Goal: Task Accomplishment & Management: Use online tool/utility

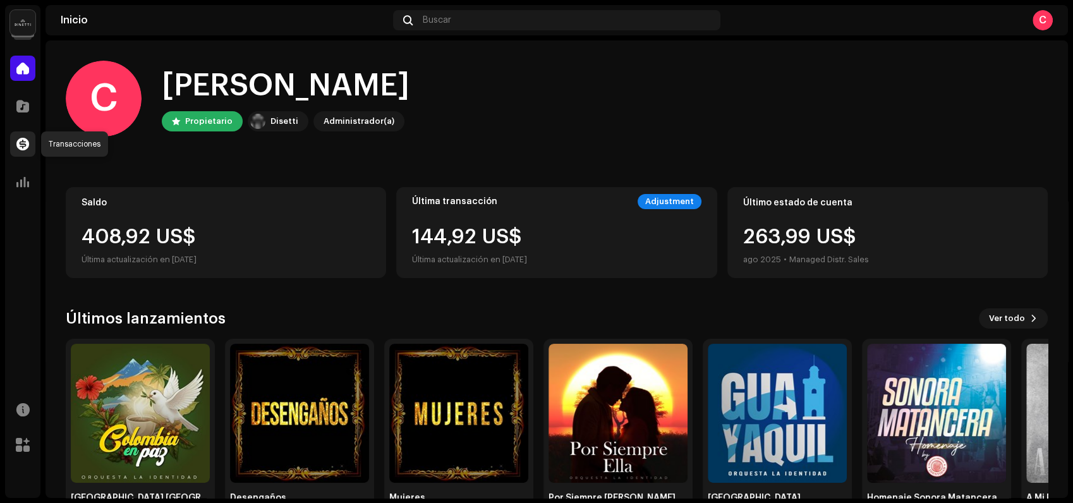
click at [19, 145] on span at bounding box center [22, 144] width 13 height 10
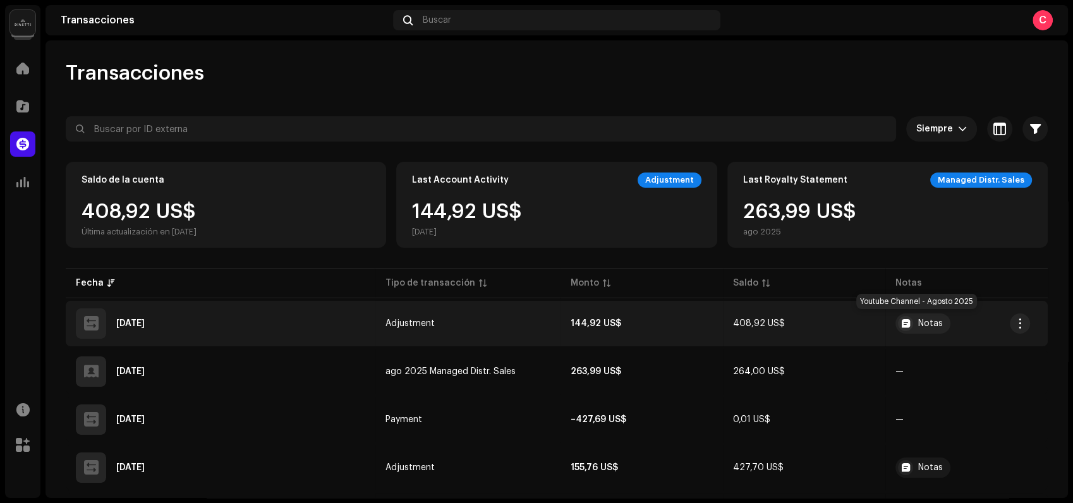
click at [905, 320] on div at bounding box center [905, 323] width 15 height 15
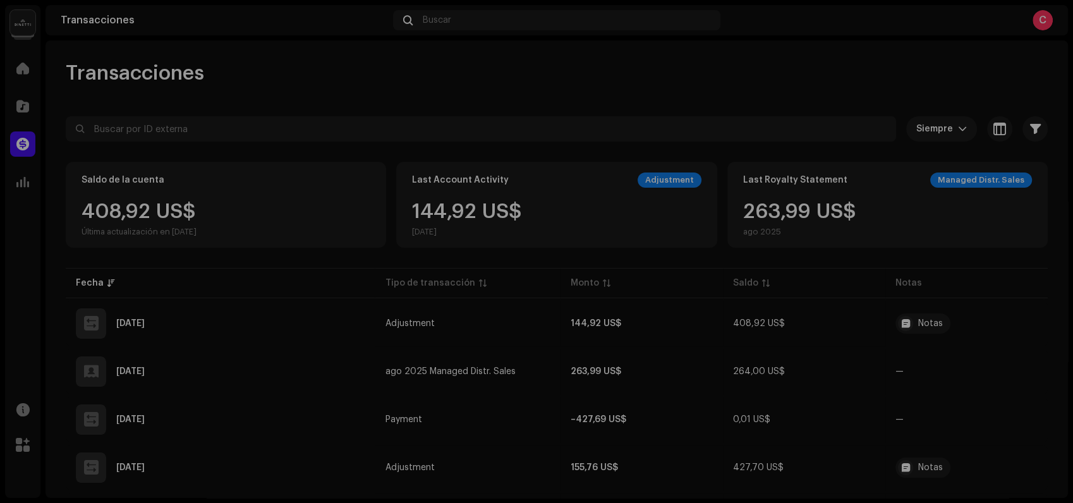
click at [1011, 305] on div "Detalles de la transacción Tipo de transacción Adjustment Monto de ingreso 144,…" at bounding box center [536, 251] width 1073 height 503
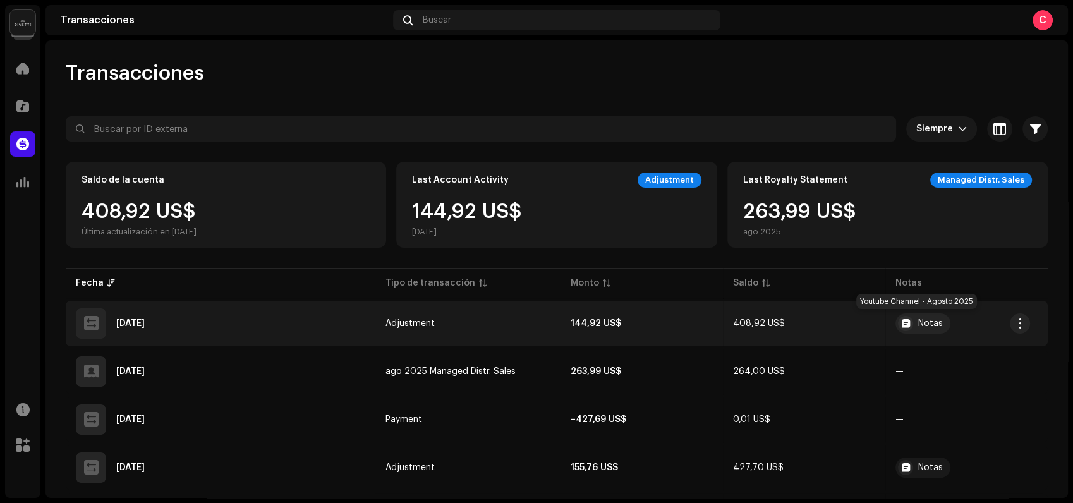
click at [918, 321] on div "Notas" at bounding box center [930, 323] width 25 height 9
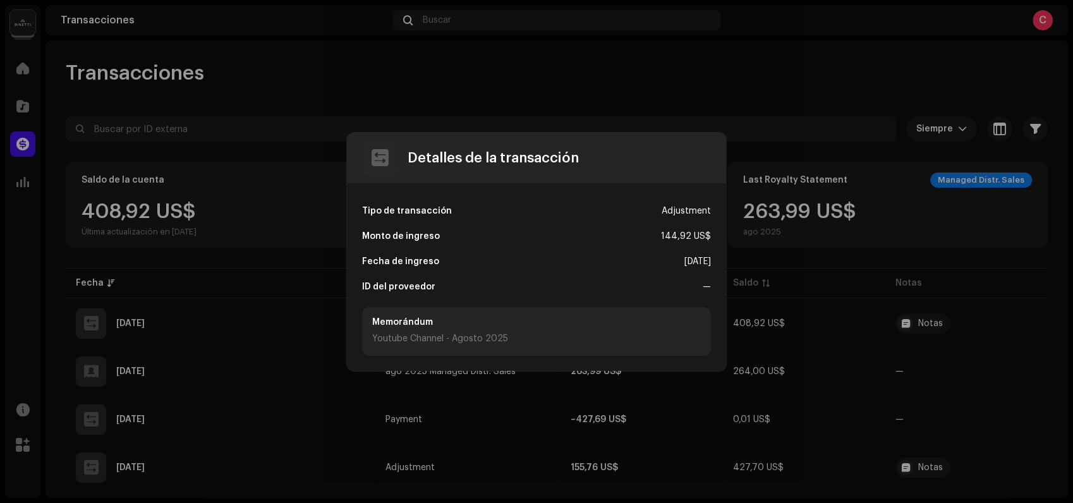
click at [526, 230] on div "Monto de ingreso 144,92 US$" at bounding box center [536, 236] width 349 height 25
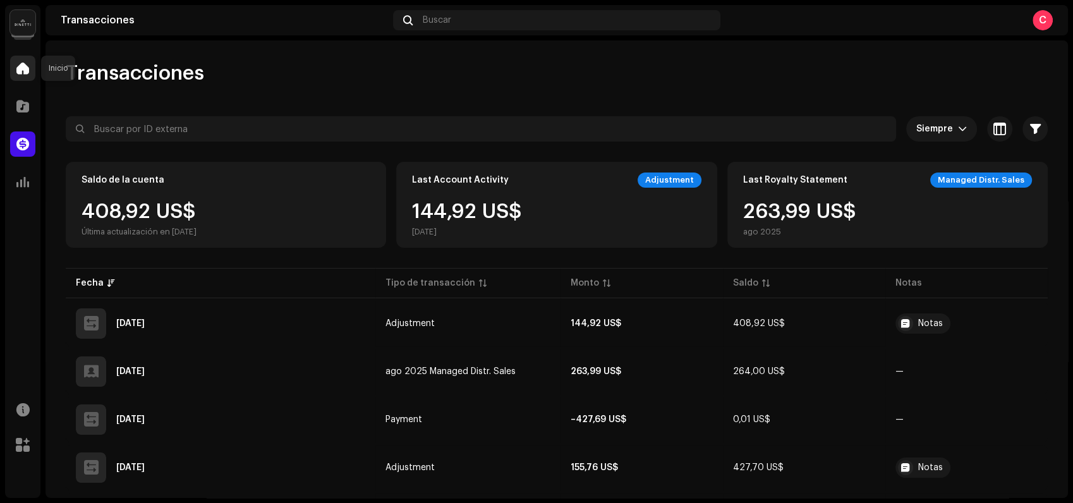
click at [23, 73] on span at bounding box center [22, 68] width 13 height 10
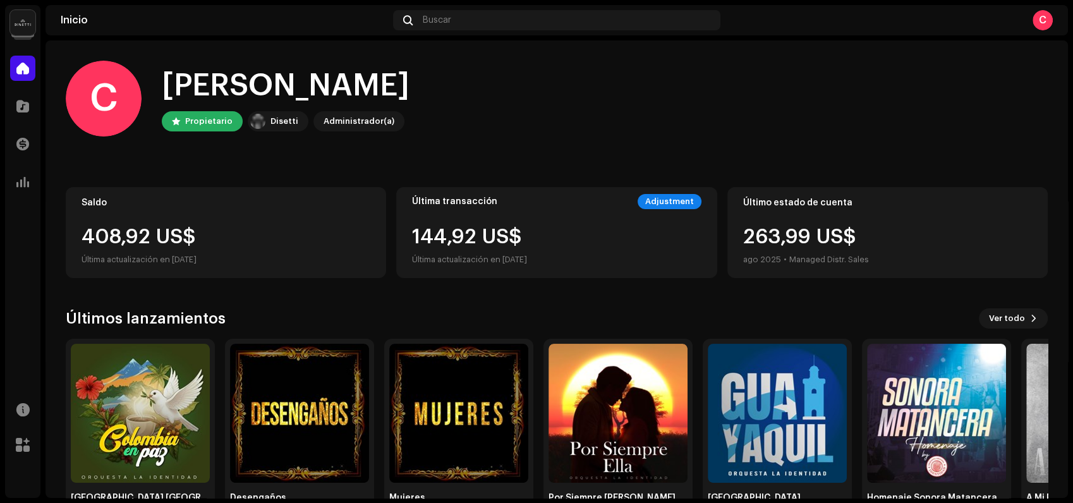
scroll to position [43, 0]
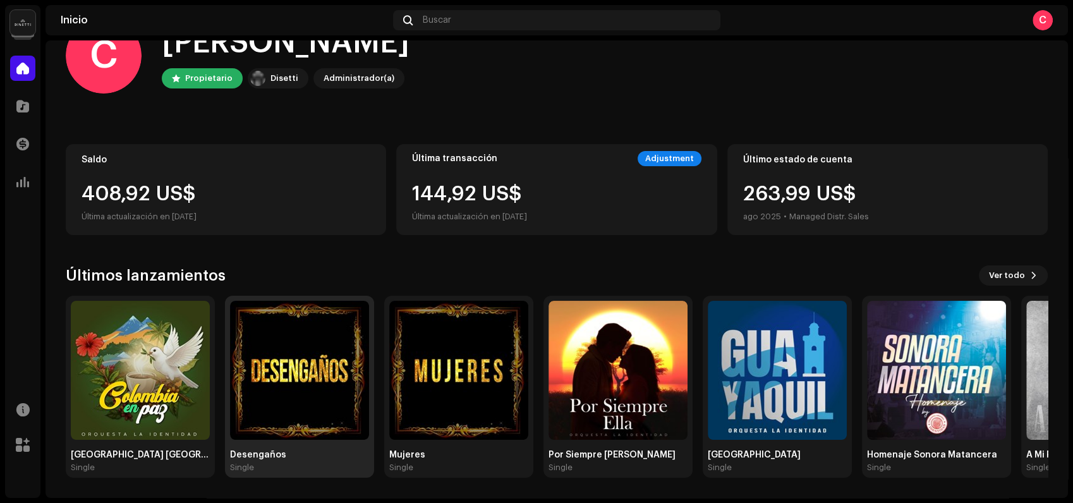
click at [319, 375] on img at bounding box center [299, 370] width 139 height 139
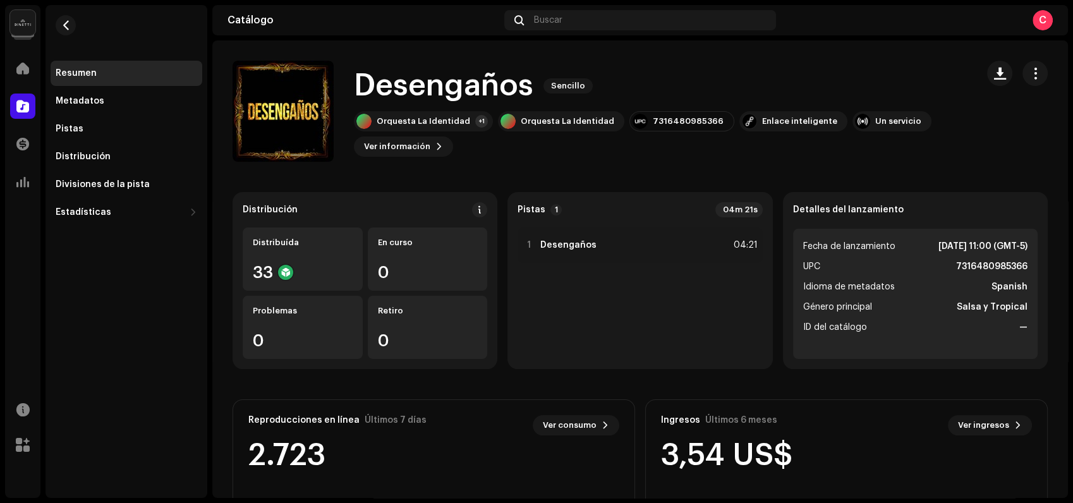
scroll to position [70, 0]
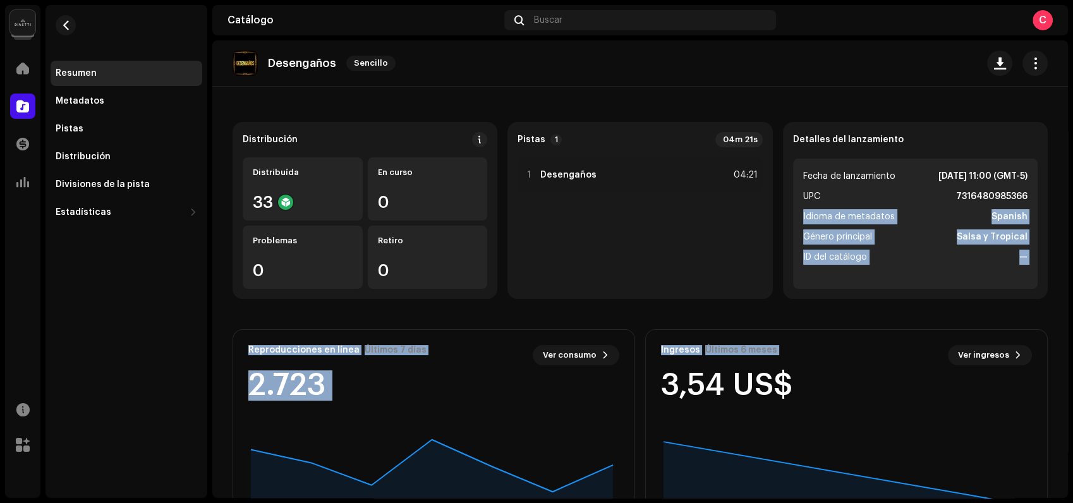
drag, startPoint x: 1067, startPoint y: 197, endPoint x: 1051, endPoint y: 317, distance: 120.4
click at [1051, 317] on div "Orquesta La Identidad Inicio Catálogo Transacciones Estadísticas Recursos [PERS…" at bounding box center [536, 251] width 1073 height 503
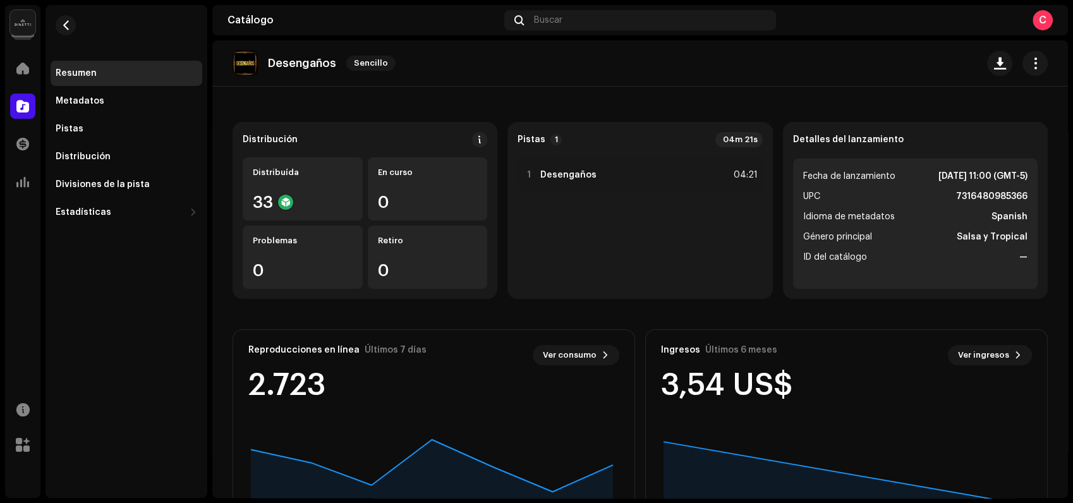
click at [879, 76] on div "Desengaños Sencillo" at bounding box center [639, 63] width 855 height 46
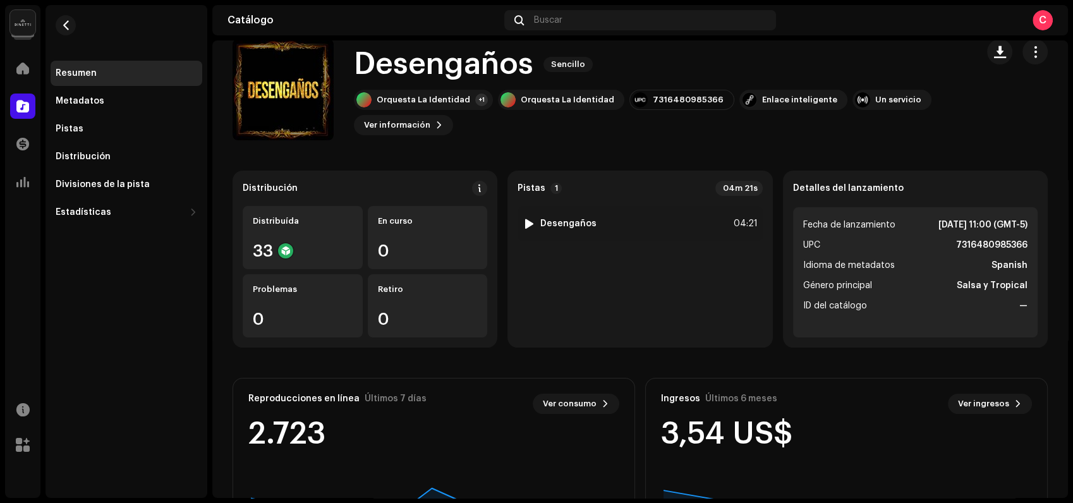
scroll to position [0, 0]
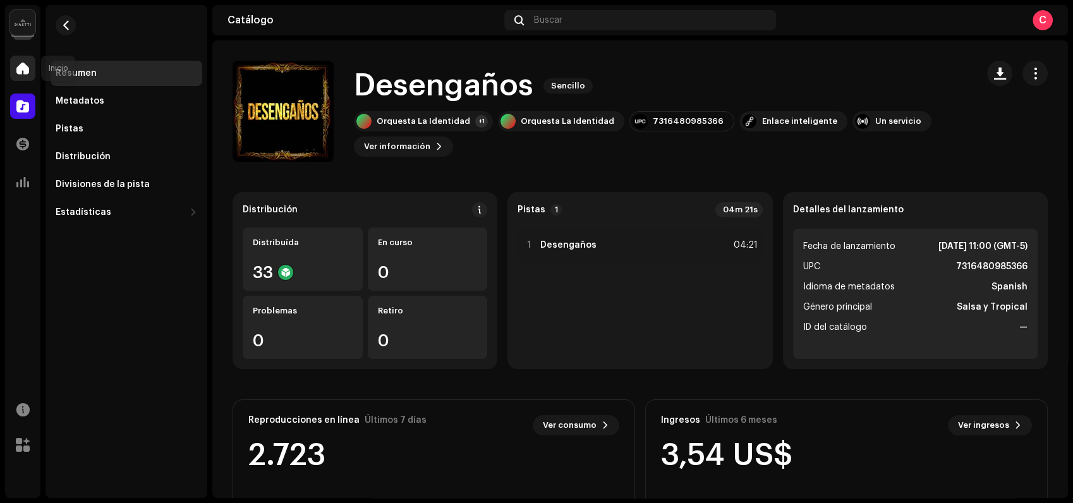
click at [27, 73] on span at bounding box center [22, 68] width 13 height 10
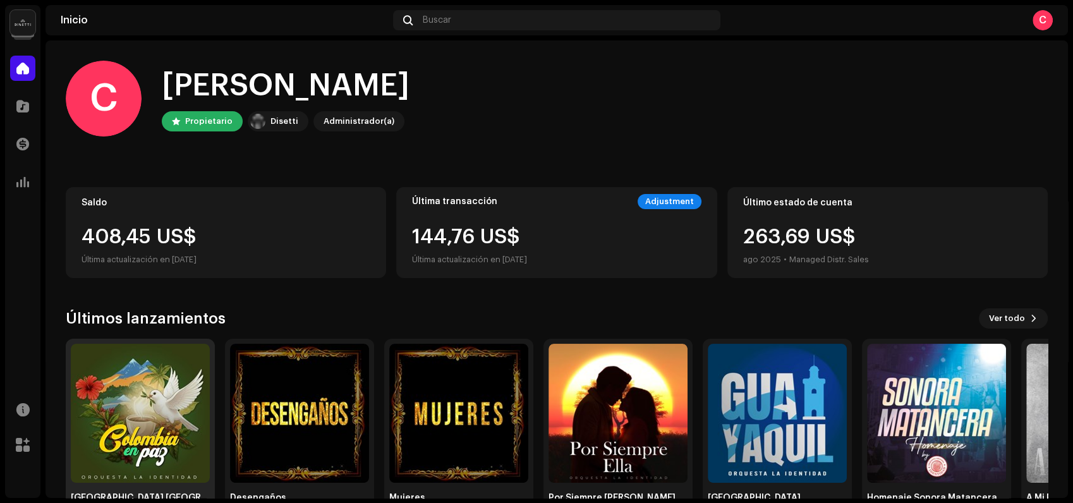
click at [168, 418] on img at bounding box center [140, 413] width 139 height 139
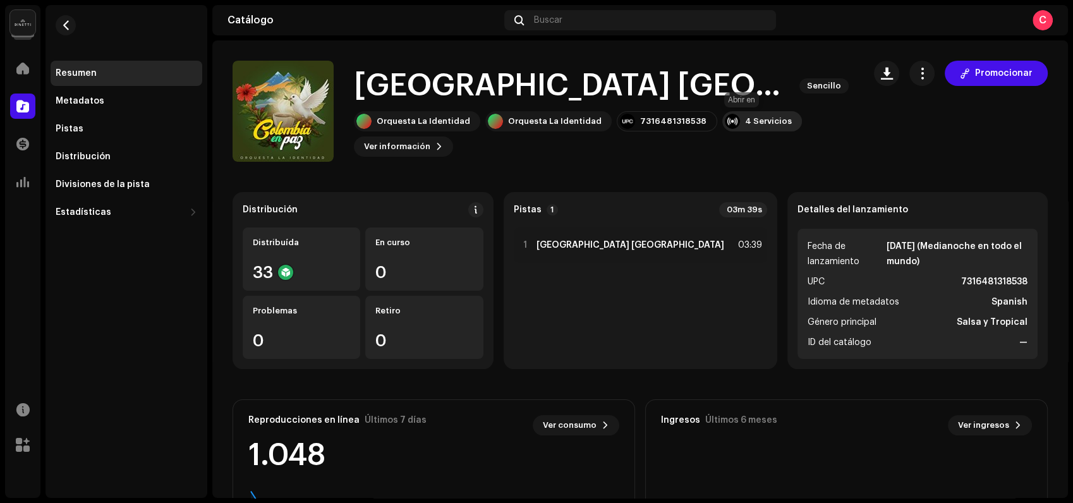
click at [750, 123] on div "4 Servicios" at bounding box center [768, 121] width 47 height 10
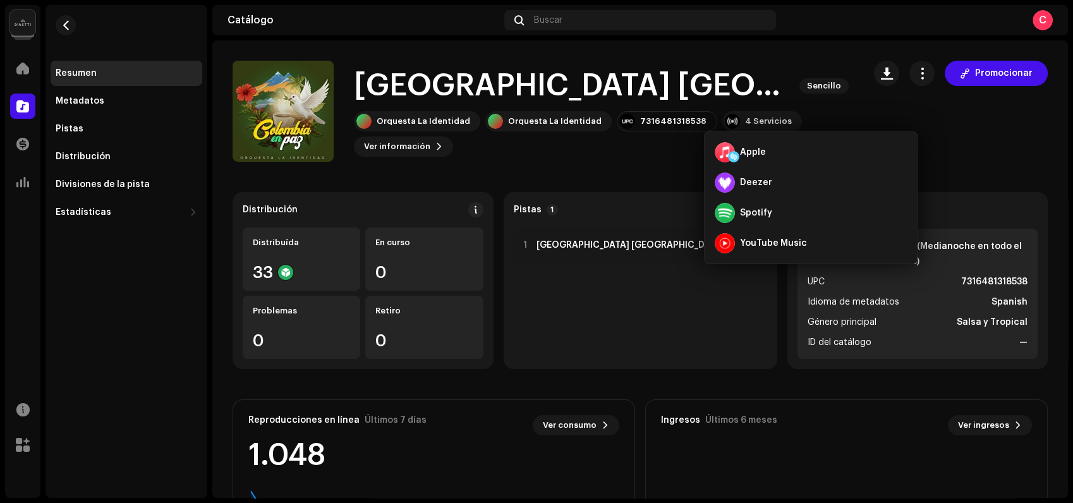
click at [929, 116] on div "Promocionar" at bounding box center [961, 111] width 174 height 101
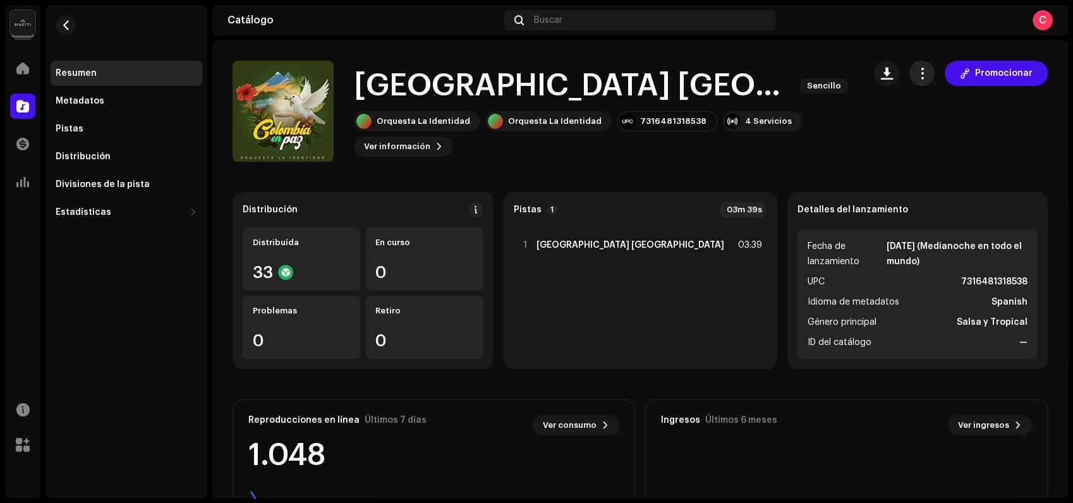
click at [916, 73] on span "button" at bounding box center [922, 73] width 12 height 10
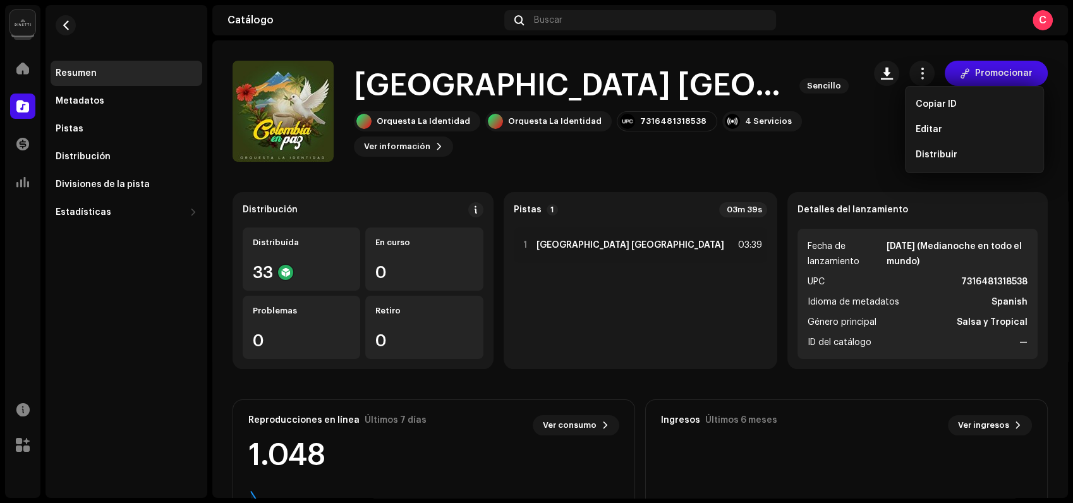
click at [807, 87] on div "[GEOGRAPHIC_DATA] En Paz Sencillo" at bounding box center [604, 86] width 500 height 40
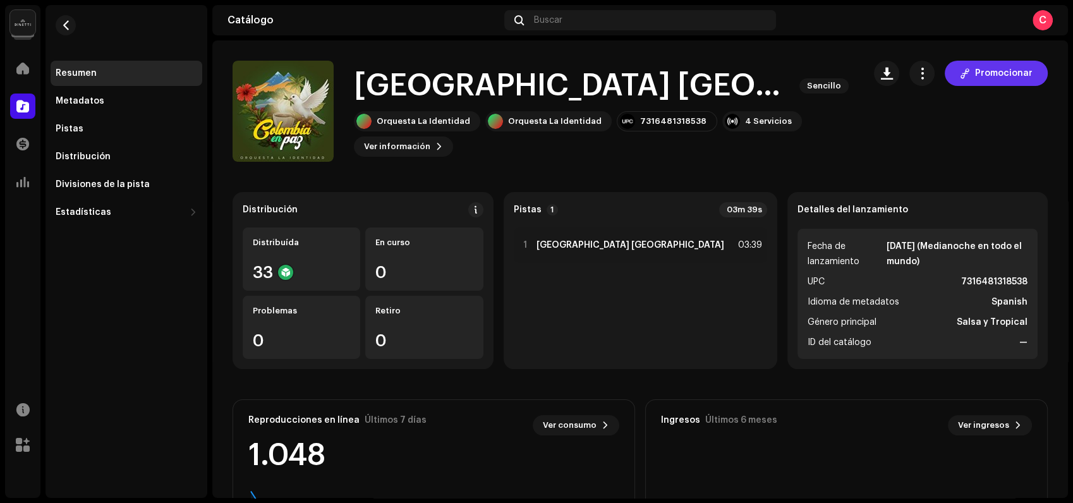
click at [975, 78] on span "Promocionar" at bounding box center [1003, 73] width 57 height 25
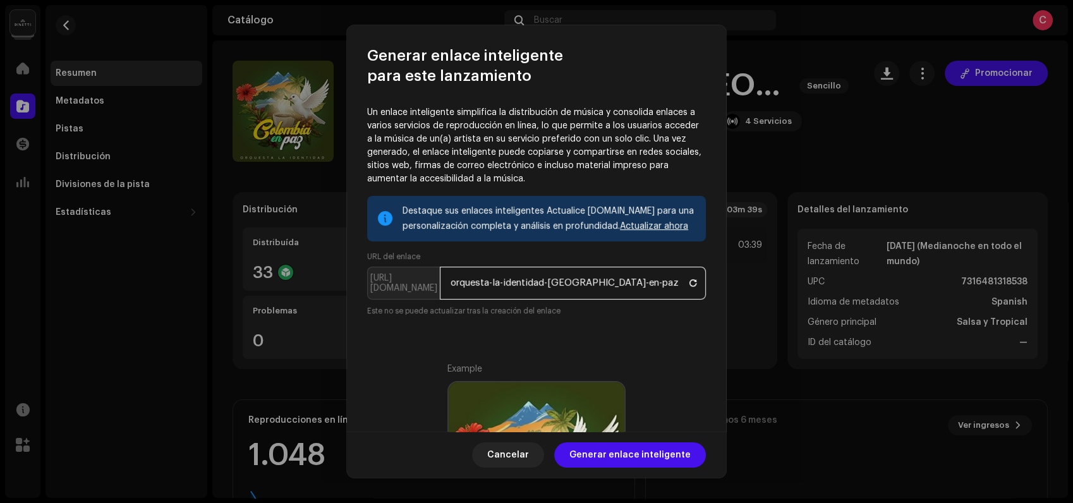
click at [650, 287] on input "orquesta-la-identidad-[GEOGRAPHIC_DATA]-en-paz" at bounding box center [573, 283] width 266 height 33
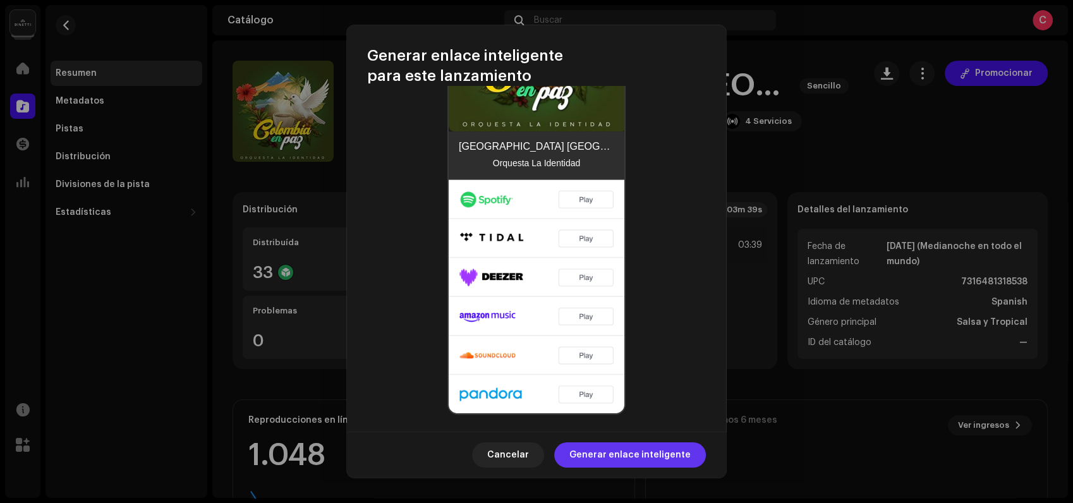
scroll to position [432, 0]
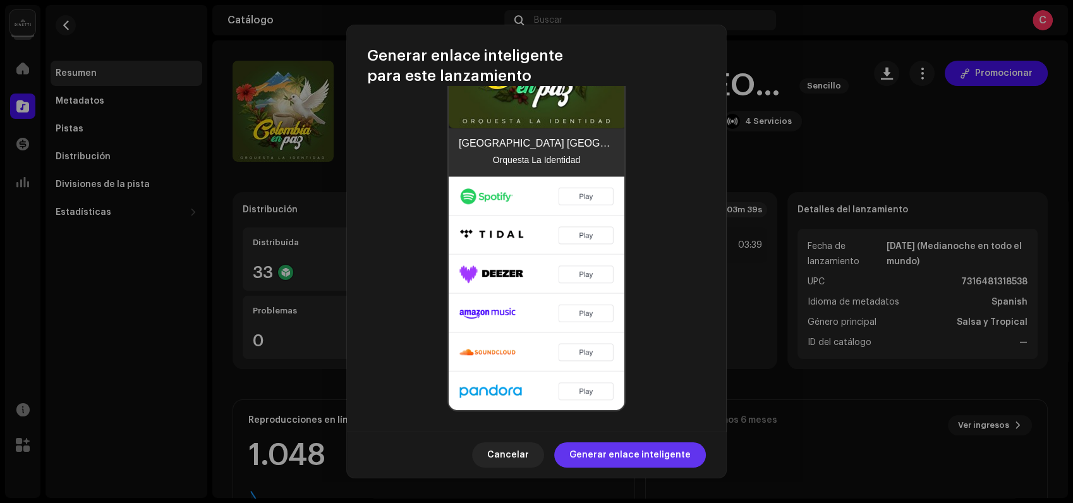
click at [639, 456] on span "Generar enlace inteligente" at bounding box center [629, 454] width 121 height 25
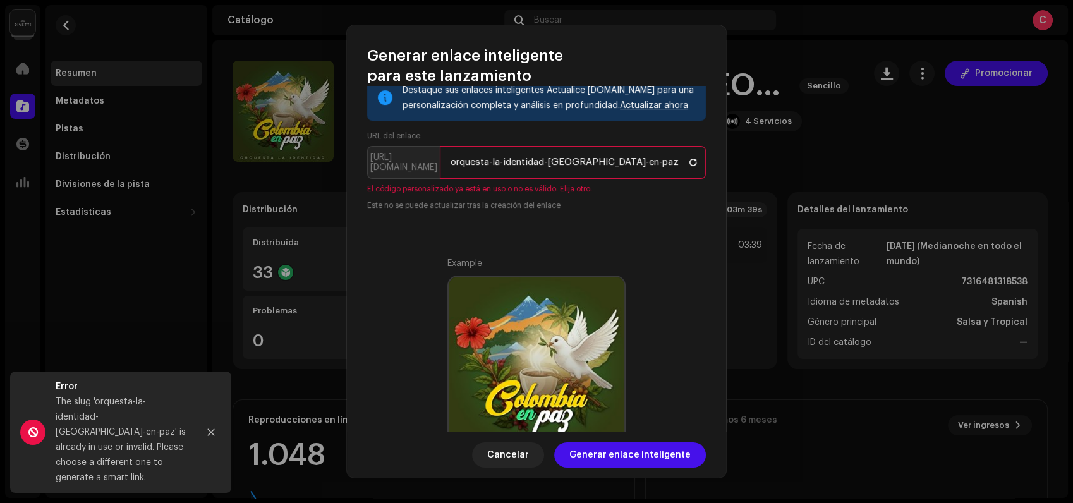
scroll to position [0, 0]
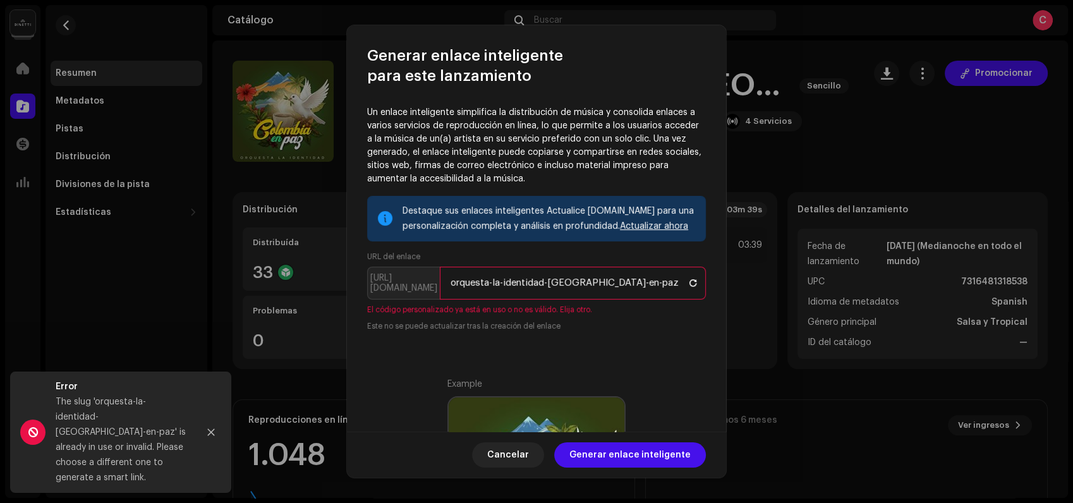
click at [633, 278] on input "orquesta-la-identidad-[GEOGRAPHIC_DATA]-en-paz" at bounding box center [573, 283] width 266 height 33
drag, startPoint x: 632, startPoint y: 281, endPoint x: 433, endPoint y: 283, distance: 199.0
click at [433, 283] on p-inputgroup "[URL][DOMAIN_NAME] orquesta-la-identidad-[GEOGRAPHIC_DATA]-en-paz" at bounding box center [536, 283] width 339 height 33
type input "colombia_en_paz"
click at [622, 456] on span "Generar enlace inteligente" at bounding box center [629, 454] width 121 height 25
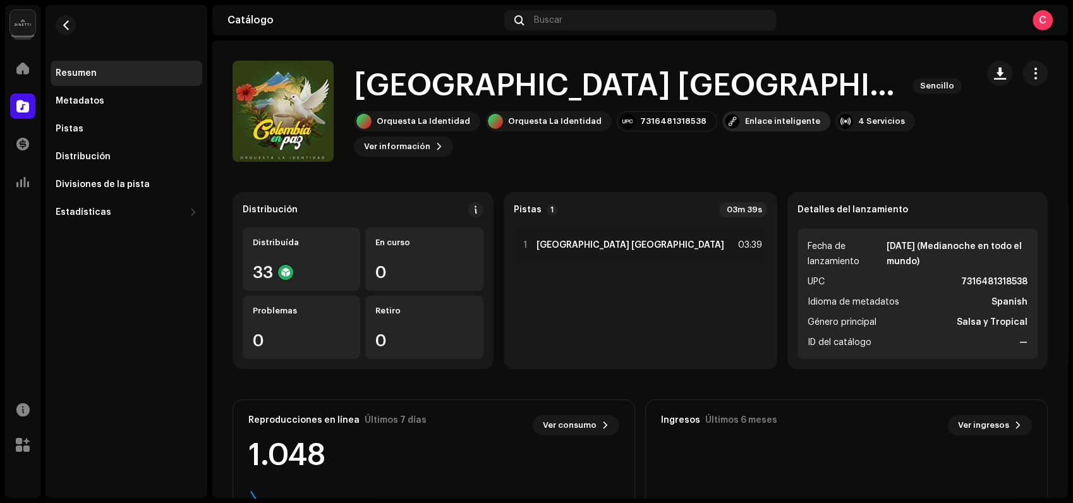
click at [761, 123] on div "Enlace inteligente" at bounding box center [782, 121] width 75 height 10
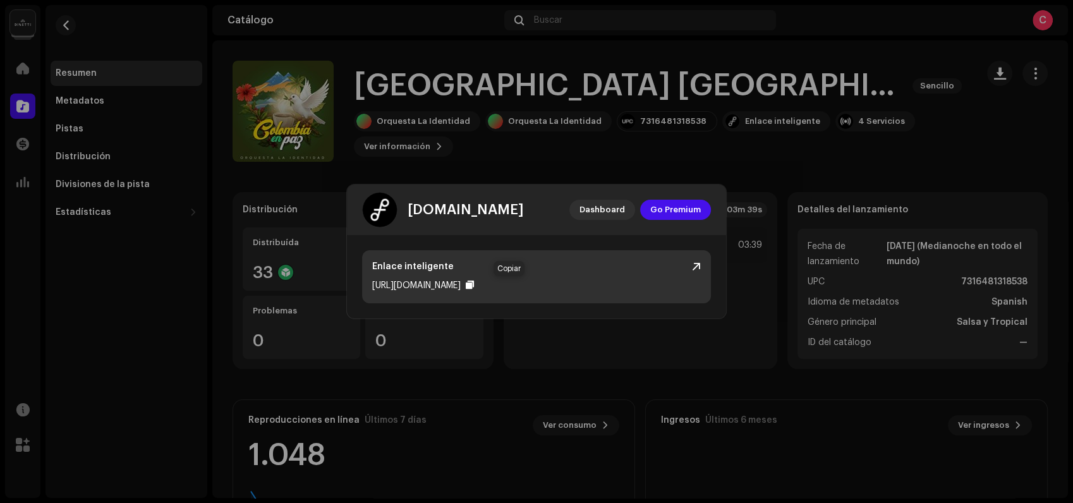
click at [474, 287] on div at bounding box center [470, 285] width 8 height 10
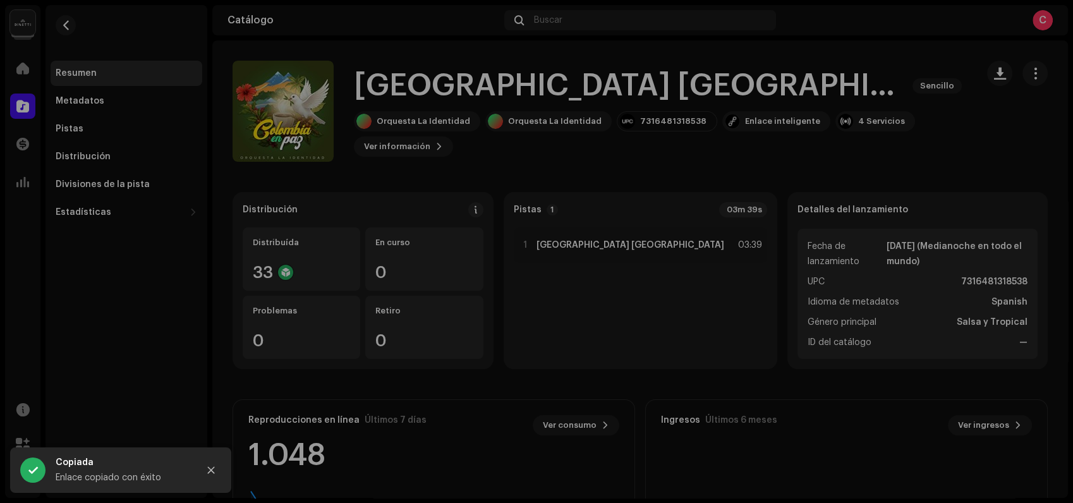
click at [874, 162] on div "[DOMAIN_NAME] Dashboard Go Premium Enlace inteligente [URL][DOMAIN_NAME]" at bounding box center [536, 251] width 1073 height 503
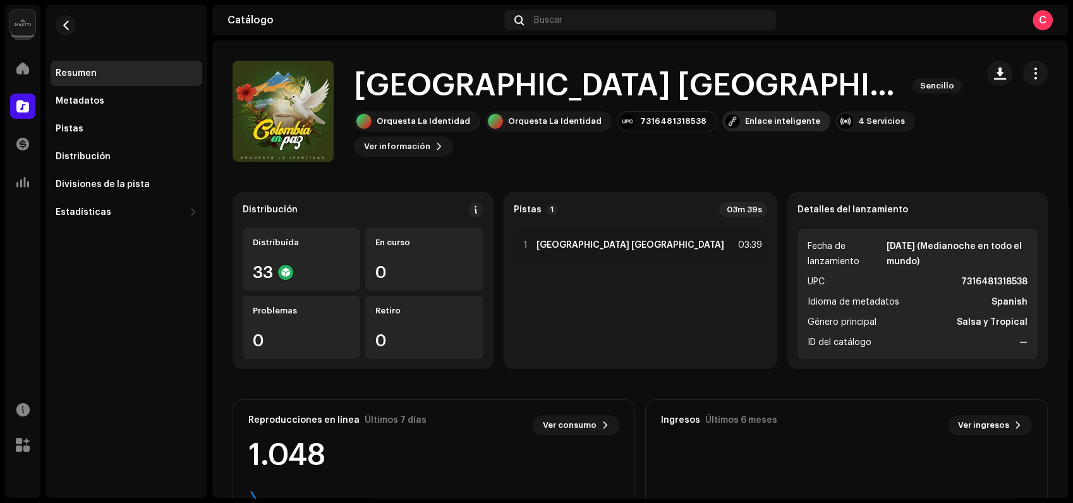
click at [750, 117] on div "Enlace inteligente" at bounding box center [782, 121] width 75 height 10
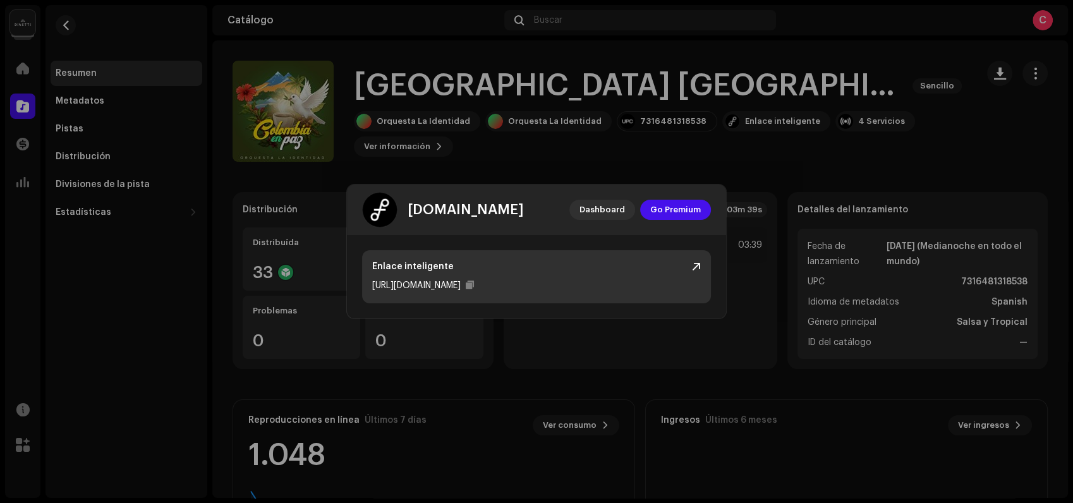
click at [514, 286] on div "[URL][DOMAIN_NAME]" at bounding box center [536, 285] width 329 height 15
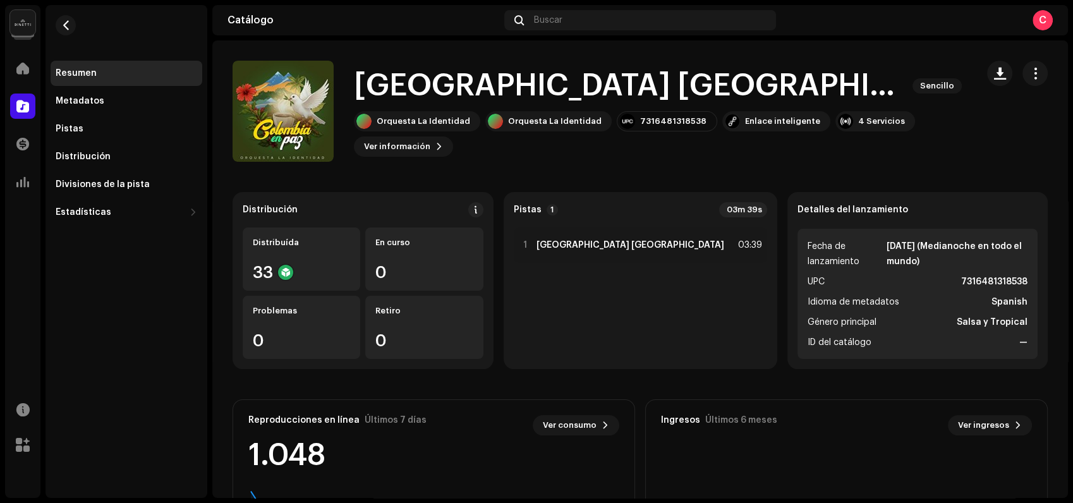
click at [830, 164] on div "[DOMAIN_NAME] Dashboard Go Premium Enlace inteligente [URL][DOMAIN_NAME]" at bounding box center [536, 251] width 1073 height 503
click at [858, 118] on div "4 Servicios" at bounding box center [881, 121] width 47 height 10
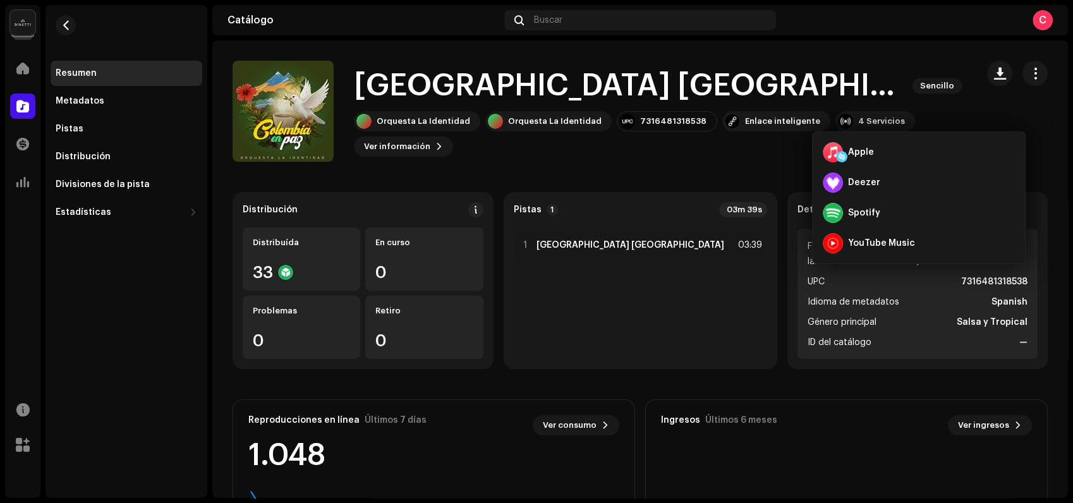
click at [608, 152] on div "Orquesta La Identidad Orquesta La Identidad 7316481318538 Enlace inteligente 4 …" at bounding box center [660, 133] width 613 height 45
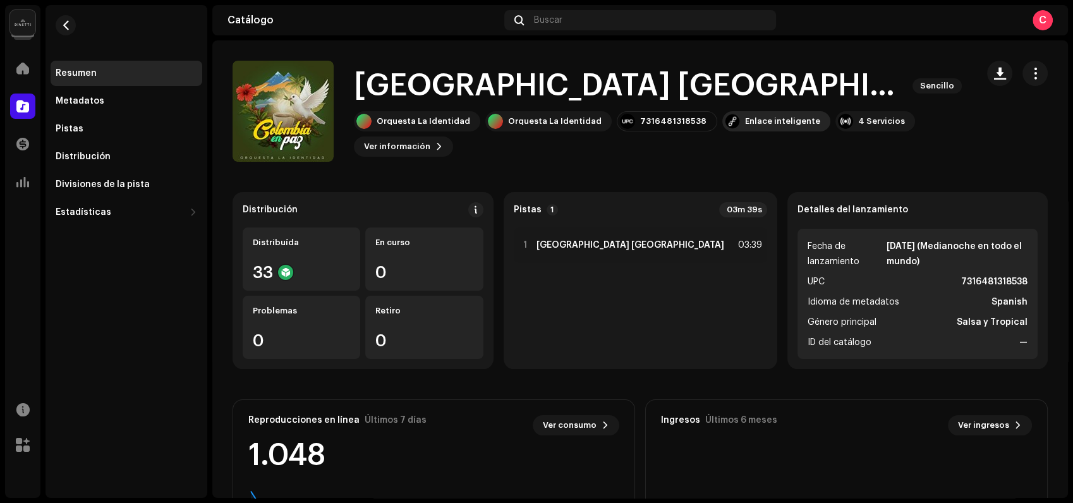
click at [745, 117] on div "Enlace inteligente" at bounding box center [782, 121] width 75 height 10
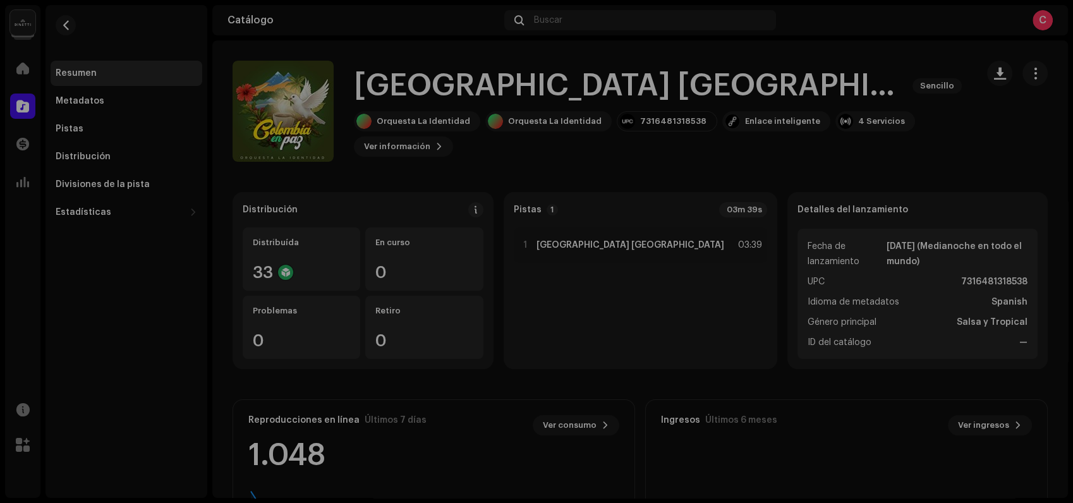
click at [687, 59] on div "[DOMAIN_NAME] Dashboard Go Premium Enlace inteligente [URL][DOMAIN_NAME]" at bounding box center [536, 251] width 1073 height 503
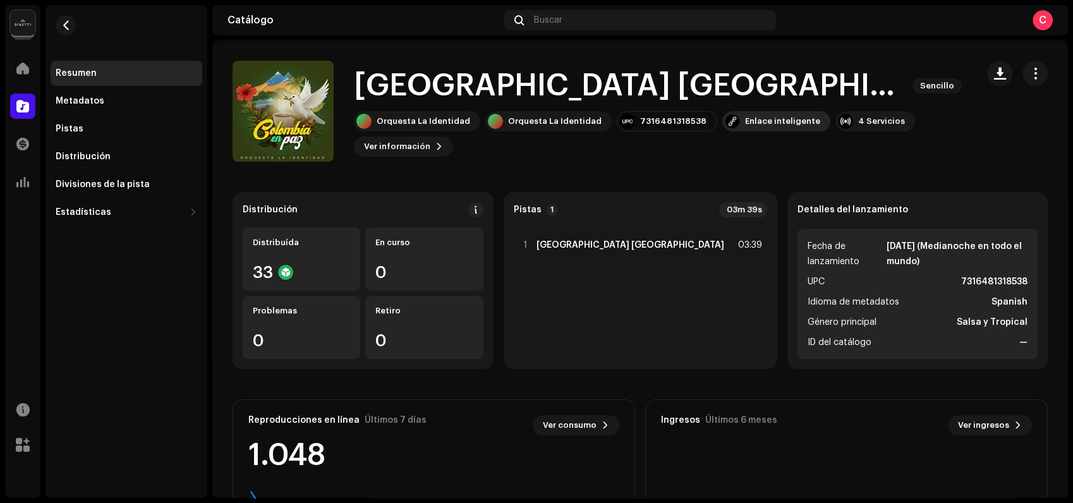
click at [756, 116] on div "Enlace inteligente" at bounding box center [776, 121] width 108 height 20
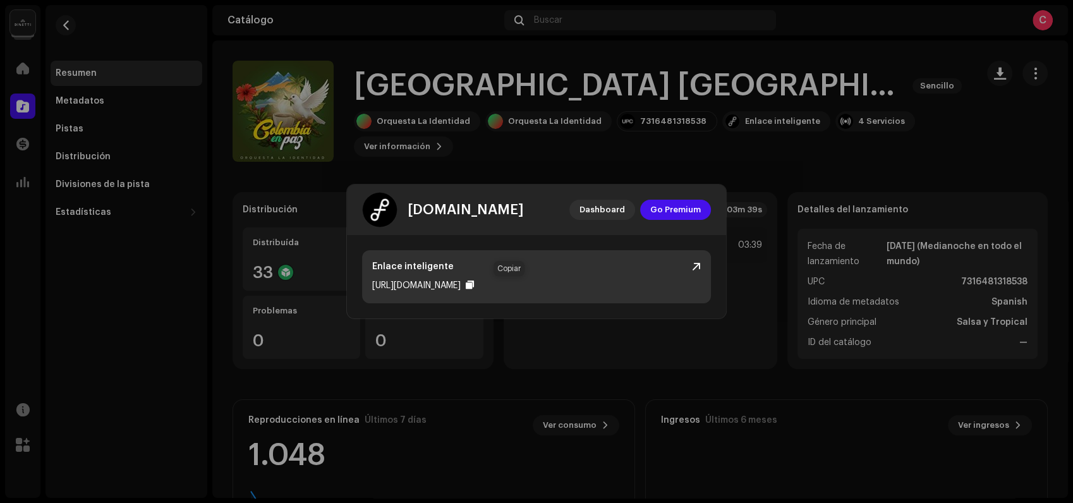
click at [474, 285] on div at bounding box center [470, 285] width 8 height 10
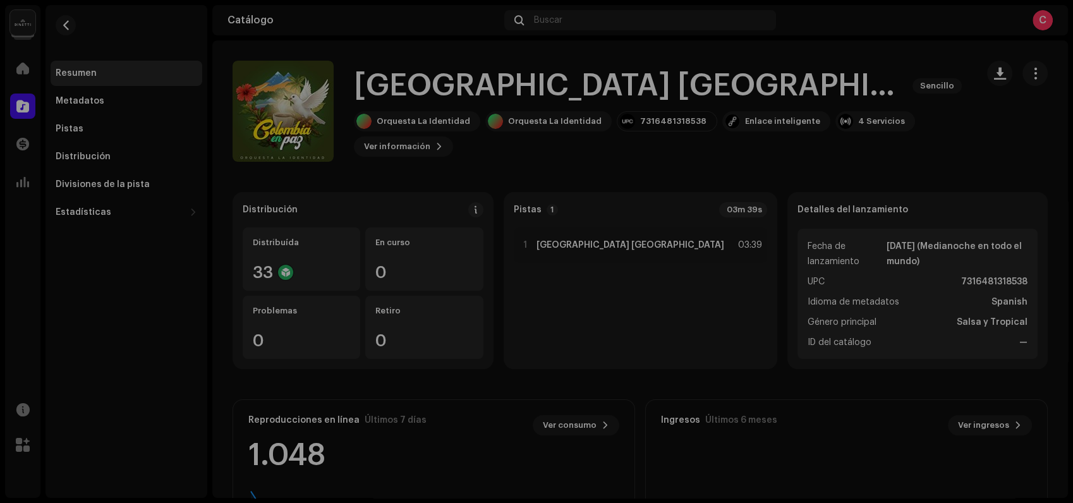
click at [778, 147] on div "[DOMAIN_NAME] Dashboard Go Premium Enlace inteligente [URL][DOMAIN_NAME]" at bounding box center [536, 251] width 1073 height 503
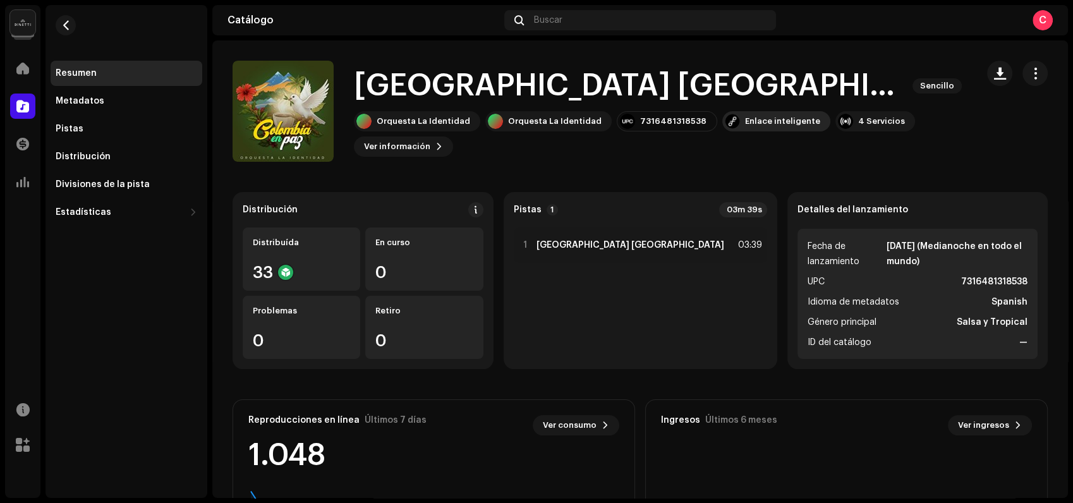
click at [758, 122] on div "Enlace inteligente" at bounding box center [782, 121] width 75 height 10
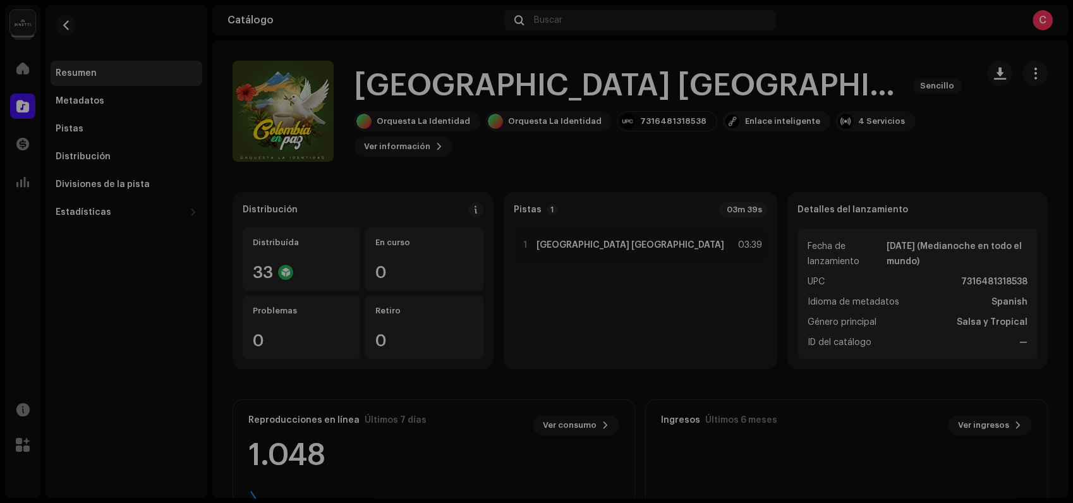
click at [751, 52] on div "[DOMAIN_NAME] Dashboard Go Premium Enlace inteligente [URL][DOMAIN_NAME]" at bounding box center [536, 251] width 1073 height 503
